Goal: Information Seeking & Learning: Find specific fact

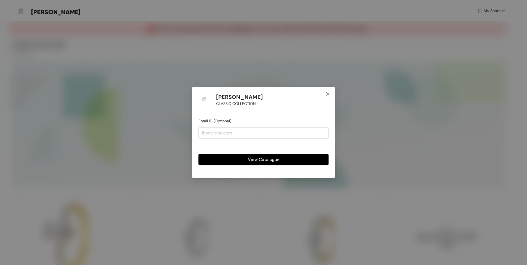
click at [329, 92] on span "Close" at bounding box center [328, 94] width 15 height 15
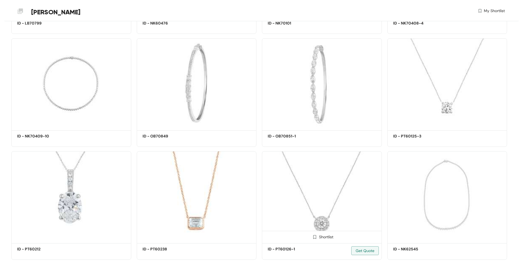
scroll to position [619, 0]
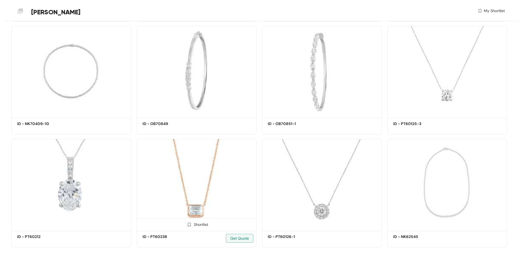
click at [197, 187] on img at bounding box center [197, 184] width 120 height 90
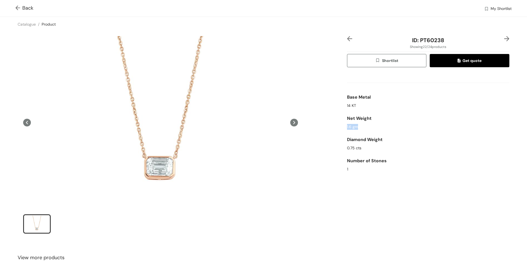
drag, startPoint x: 344, startPoint y: 126, endPoint x: 355, endPoint y: 126, distance: 11.6
click at [355, 126] on div "ID: PT60238 Showing 22 / 24 products Shortlist Get quote Base Metal 14 KT Net W…" at bounding box center [428, 138] width 165 height 205
drag, startPoint x: 355, startPoint y: 126, endPoint x: 351, endPoint y: 128, distance: 4.7
copy div "1.6 gm"
click at [17, 8] on img at bounding box center [18, 9] width 7 height 6
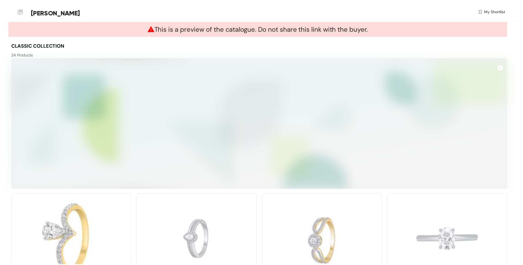
scroll to position [619, 0]
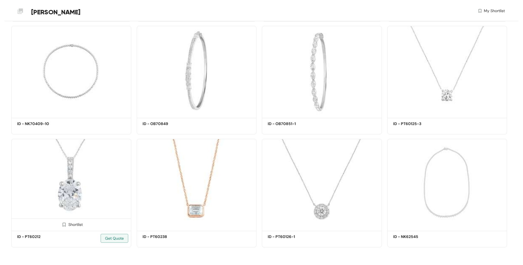
click at [84, 180] on img at bounding box center [71, 184] width 120 height 90
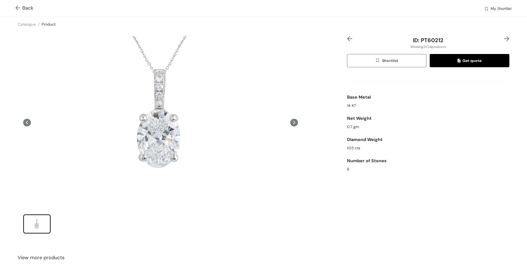
click at [19, 6] on img at bounding box center [18, 9] width 7 height 6
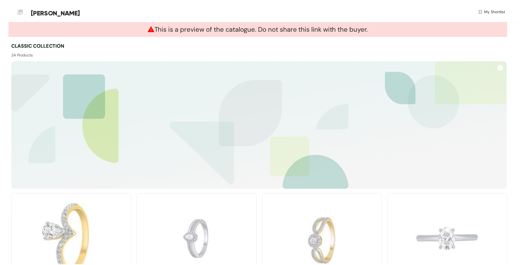
scroll to position [619, 0]
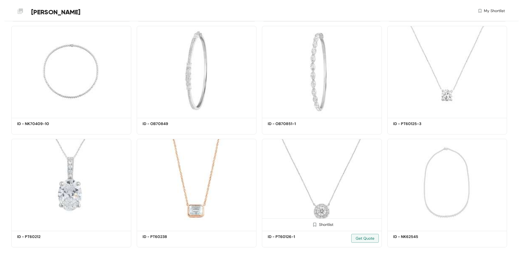
click at [327, 212] on img at bounding box center [322, 184] width 120 height 90
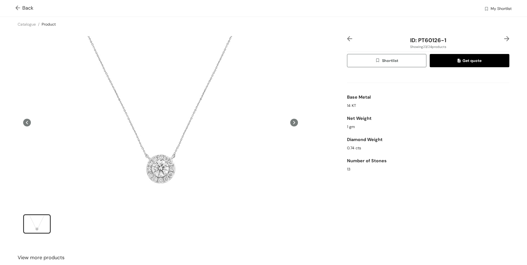
click at [444, 37] on div "ID: PT60126-1" at bounding box center [428, 40] width 135 height 8
drag, startPoint x: 431, startPoint y: 41, endPoint x: 415, endPoint y: 41, distance: 15.5
click at [415, 41] on div "ID: PT60126-1" at bounding box center [428, 40] width 135 height 8
copy span "PT60126-1"
drag, startPoint x: 358, startPoint y: 149, endPoint x: 343, endPoint y: 147, distance: 15.5
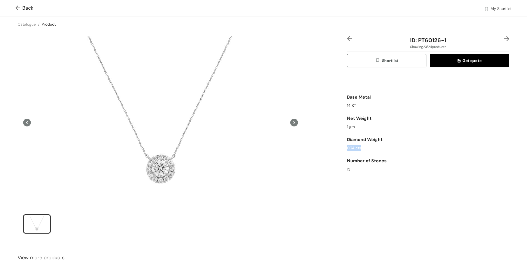
click at [343, 147] on div "ID: PT60126-1 Showing 23 / 24 products Shortlist Get quote Base Metal 14 KT Net…" at bounding box center [264, 139] width 530 height 214
drag, startPoint x: 448, startPoint y: 39, endPoint x: 406, endPoint y: 39, distance: 41.7
click at [406, 39] on div "ID: PT60126-1" at bounding box center [428, 40] width 135 height 8
drag, startPoint x: 406, startPoint y: 39, endPoint x: 457, endPoint y: 43, distance: 50.9
click at [457, 43] on div "ID: PT60126-1" at bounding box center [428, 40] width 135 height 8
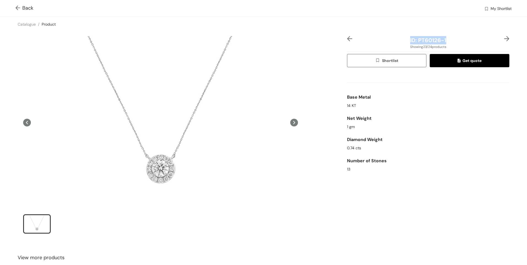
drag, startPoint x: 447, startPoint y: 37, endPoint x: 405, endPoint y: 36, distance: 41.7
click at [405, 36] on div "ID: PT60126-1" at bounding box center [428, 40] width 135 height 8
drag, startPoint x: 405, startPoint y: 36, endPoint x: 454, endPoint y: 40, distance: 48.4
click at [454, 40] on div "ID: PT60126-1" at bounding box center [428, 40] width 135 height 8
drag, startPoint x: 446, startPoint y: 42, endPoint x: 406, endPoint y: 41, distance: 39.5
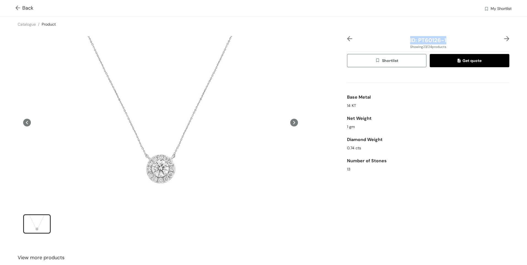
click at [406, 41] on div "ID: PT60126-1" at bounding box center [428, 40] width 135 height 8
click at [410, 40] on span "ID: PT60126-1" at bounding box center [428, 40] width 36 height 7
click at [18, 6] on img at bounding box center [18, 9] width 7 height 6
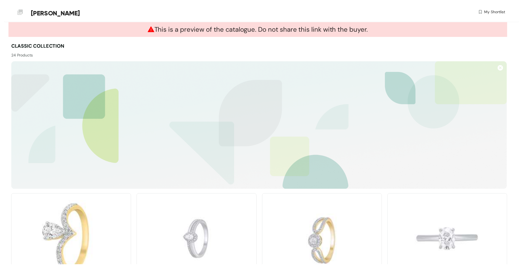
scroll to position [619, 0]
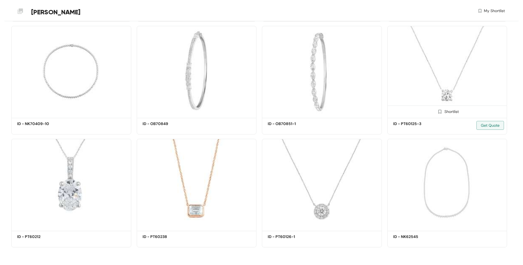
click at [456, 84] on img at bounding box center [448, 71] width 120 height 90
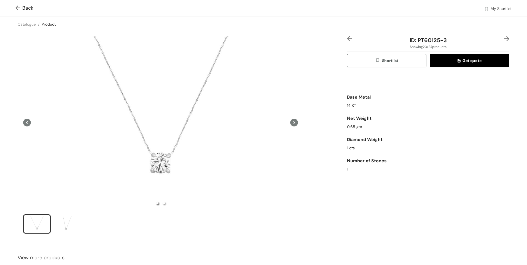
click at [22, 9] on img at bounding box center [18, 9] width 7 height 6
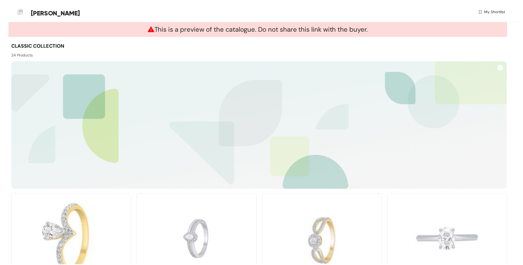
scroll to position [619, 0]
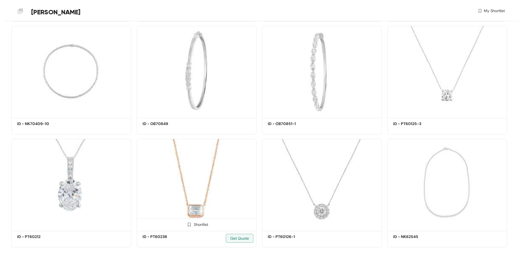
click at [203, 209] on img at bounding box center [197, 184] width 120 height 90
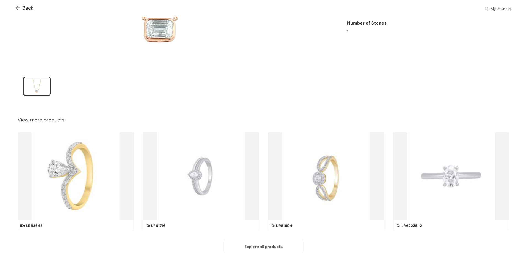
scroll to position [152, 0]
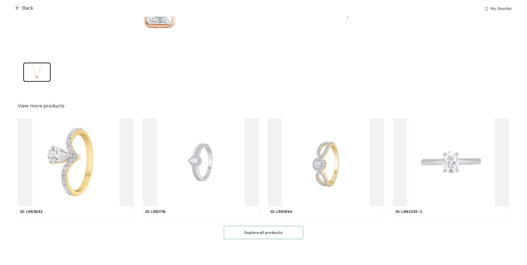
click at [259, 231] on span "Explore all products" at bounding box center [264, 233] width 38 height 6
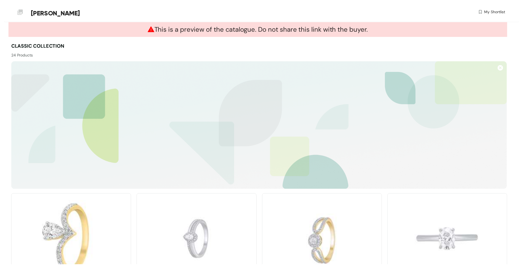
scroll to position [619, 0]
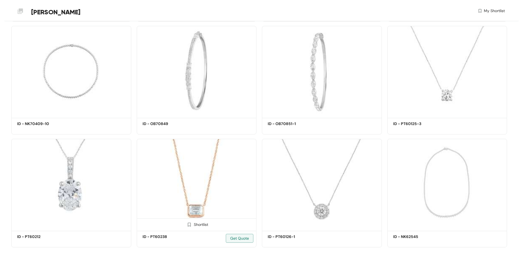
click at [213, 192] on img at bounding box center [197, 184] width 120 height 90
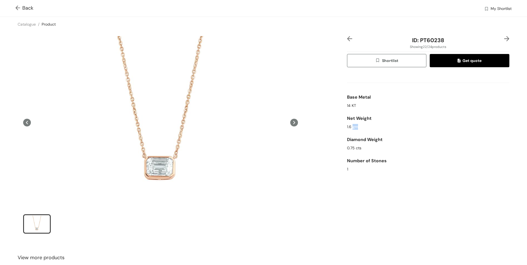
drag, startPoint x: 358, startPoint y: 128, endPoint x: 350, endPoint y: 127, distance: 7.8
click at [350, 127] on div "1.6 gm" at bounding box center [428, 127] width 162 height 6
drag, startPoint x: 446, startPoint y: 39, endPoint x: 407, endPoint y: 39, distance: 39.2
click at [407, 39] on div "ID: PT60238" at bounding box center [428, 40] width 135 height 8
drag, startPoint x: 407, startPoint y: 39, endPoint x: 464, endPoint y: 38, distance: 57.4
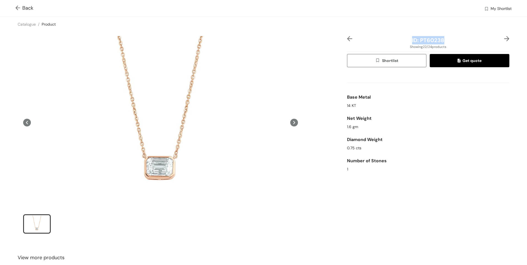
drag, startPoint x: 464, startPoint y: 38, endPoint x: 429, endPoint y: 38, distance: 35.0
copy span "ID: PT60238"
